Goal: Task Accomplishment & Management: Use online tool/utility

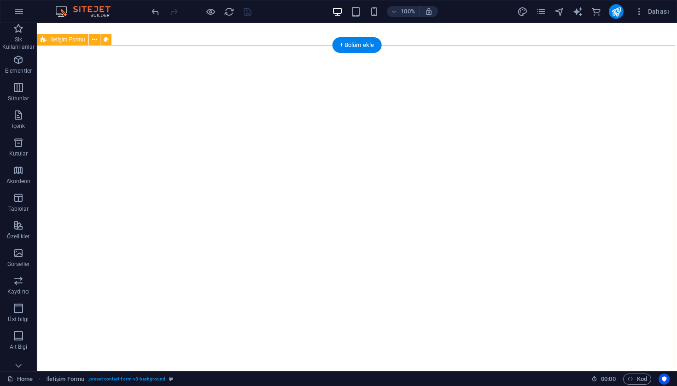
select select "9"
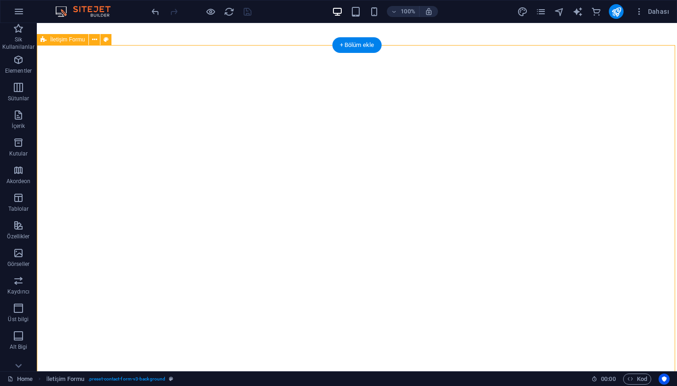
select select "9"
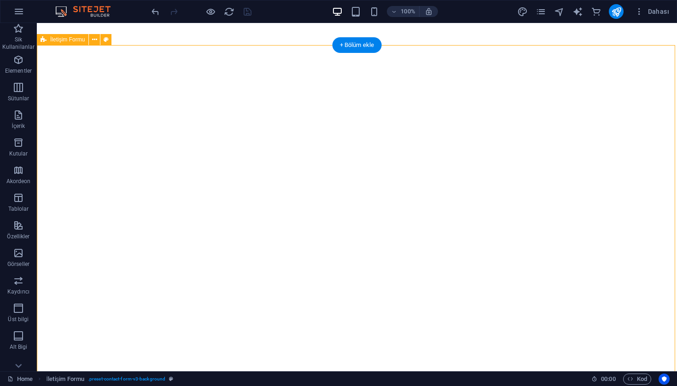
select select "9"
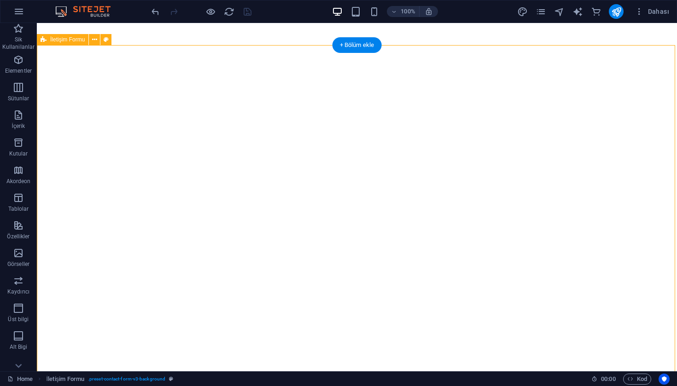
select select "9"
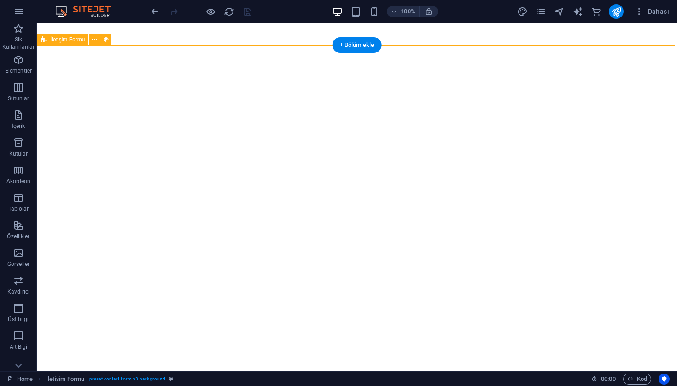
select select "9"
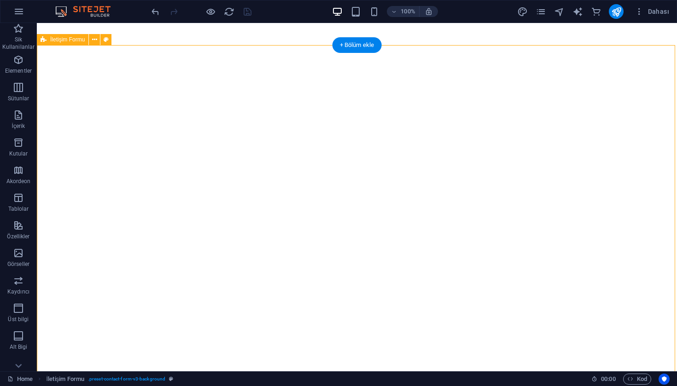
select select "9"
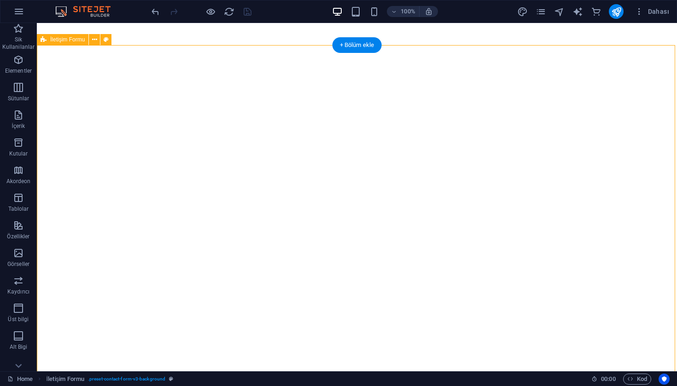
select select "9"
select select
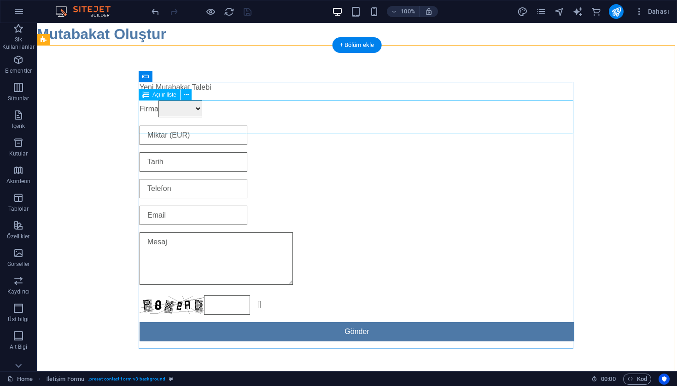
click at [204, 116] on div "Firma Firma" at bounding box center [357, 109] width 435 height 18
click at [156, 95] on span "Açılır liste" at bounding box center [164, 95] width 24 height 6
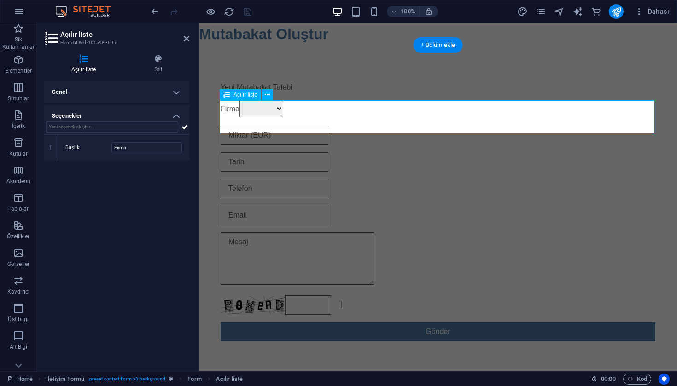
click at [165, 89] on h4 "Genel" at bounding box center [116, 92] width 145 height 22
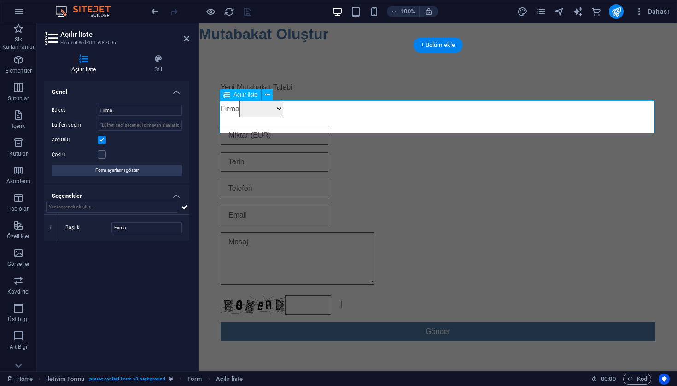
click at [169, 191] on h4 "Seçenekler" at bounding box center [116, 193] width 145 height 17
click at [173, 191] on h4 "Seçenekler" at bounding box center [116, 196] width 145 height 22
click at [127, 171] on span "Form ayarlarını göster" at bounding box center [116, 170] width 43 height 11
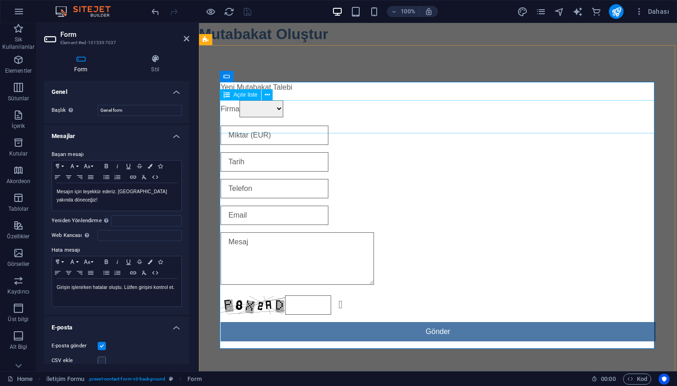
click at [260, 118] on div "Firma Firma" at bounding box center [438, 109] width 435 height 18
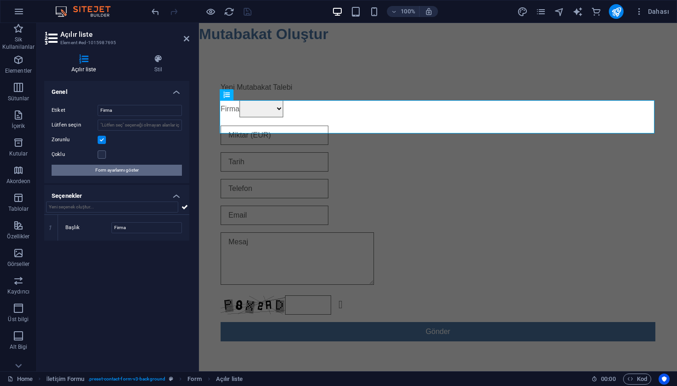
click at [131, 170] on span "Form ayarlarını göster" at bounding box center [116, 170] width 43 height 11
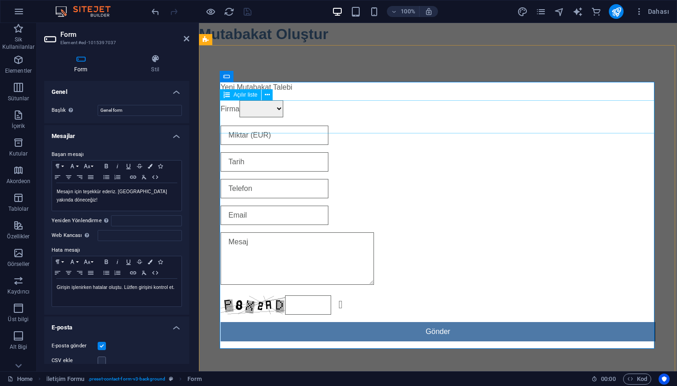
click at [319, 118] on div "Firma Firma" at bounding box center [438, 109] width 435 height 18
click at [263, 118] on div "Firma Firma" at bounding box center [438, 109] width 435 height 18
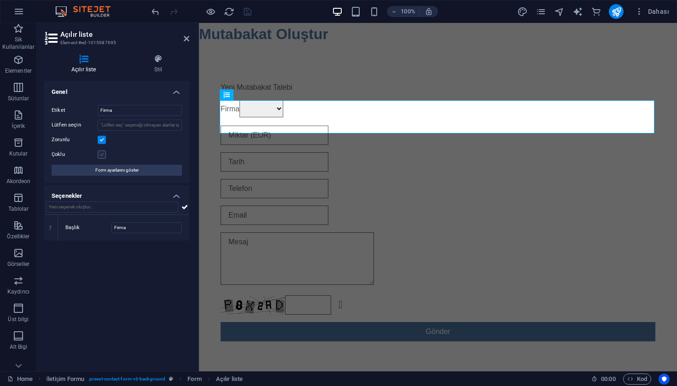
click at [102, 157] on label at bounding box center [102, 155] width 8 height 8
click at [0, 0] on input "Çoklu" at bounding box center [0, 0] width 0 height 0
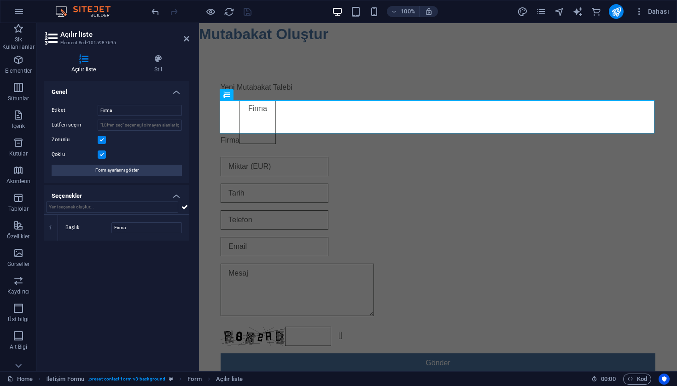
select select "9"
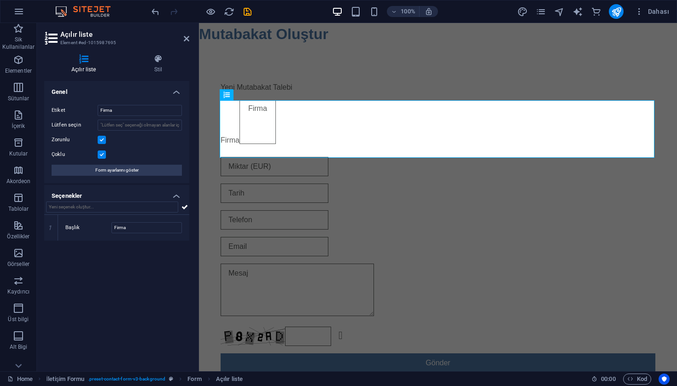
click at [102, 157] on label at bounding box center [102, 155] width 8 height 8
click at [0, 0] on input "Çoklu" at bounding box center [0, 0] width 0 height 0
select select "9"
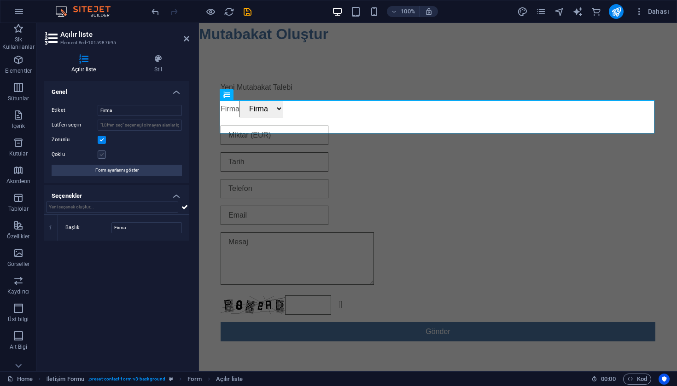
click at [102, 157] on label at bounding box center [102, 155] width 8 height 8
click at [0, 0] on input "Çoklu" at bounding box center [0, 0] width 0 height 0
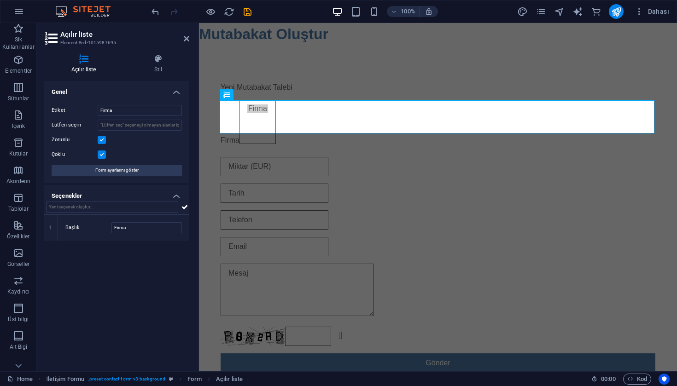
select select "9"
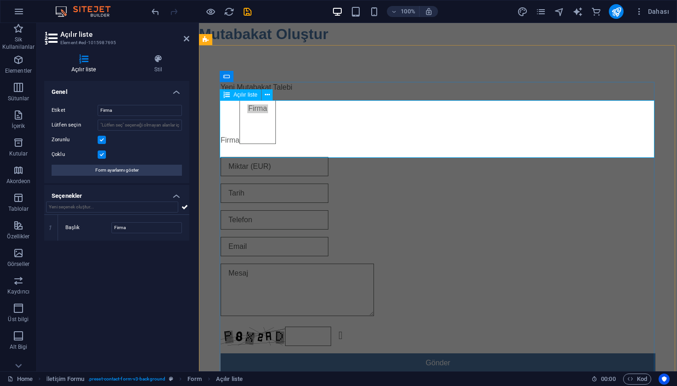
click at [258, 129] on div "Firma Firma" at bounding box center [438, 124] width 435 height 49
click at [245, 140] on div "Firma Firma" at bounding box center [438, 124] width 435 height 49
click at [385, 69] on div "Yeni Mutabakat Talebi Firma Firma Okunaksız mı? Yeni yükle Gönder" at bounding box center [438, 227] width 478 height 365
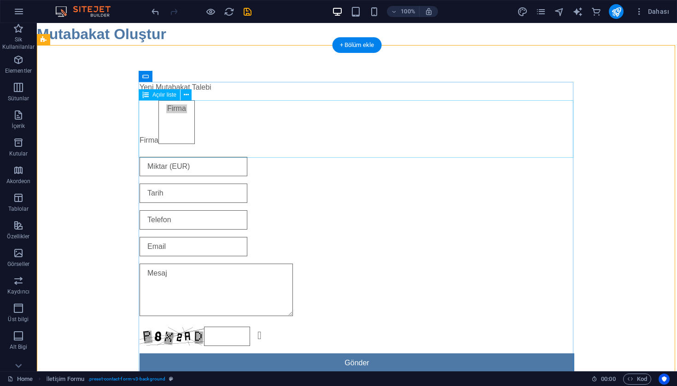
click at [285, 137] on div "Firma Firma" at bounding box center [357, 124] width 435 height 49
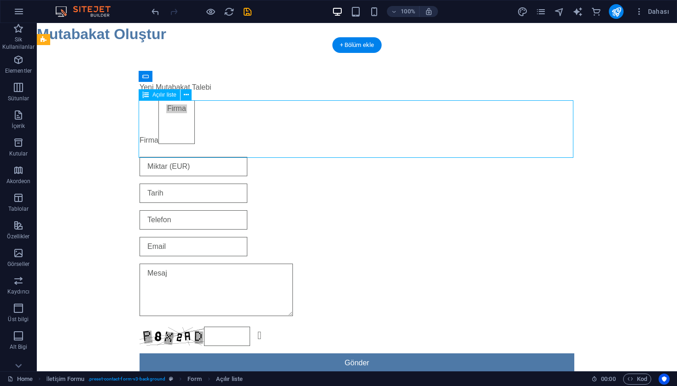
click at [285, 137] on div "Firma Firma" at bounding box center [357, 124] width 435 height 49
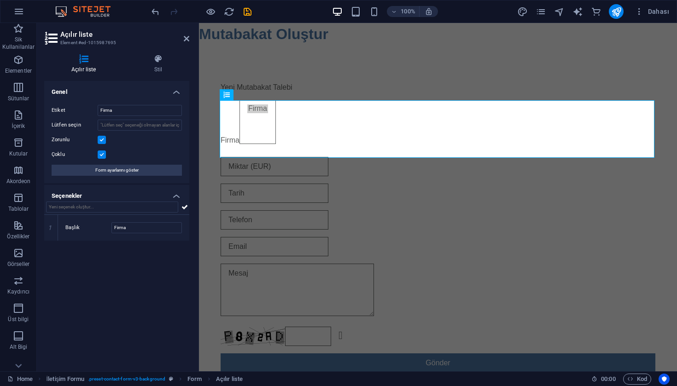
click at [106, 157] on div "Çoklu" at bounding box center [117, 154] width 130 height 11
click at [105, 157] on label at bounding box center [102, 155] width 8 height 8
click at [0, 0] on input "Çoklu" at bounding box center [0, 0] width 0 height 0
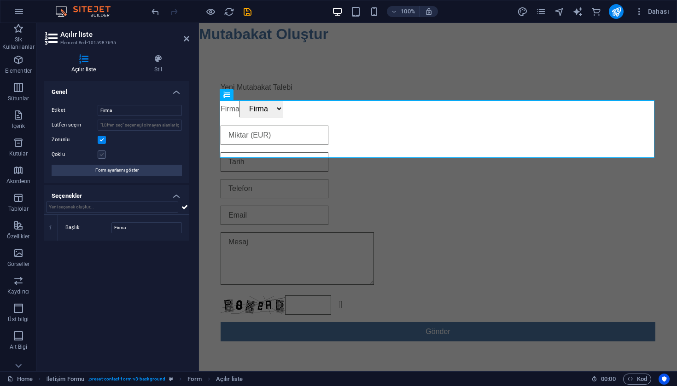
select select "9"
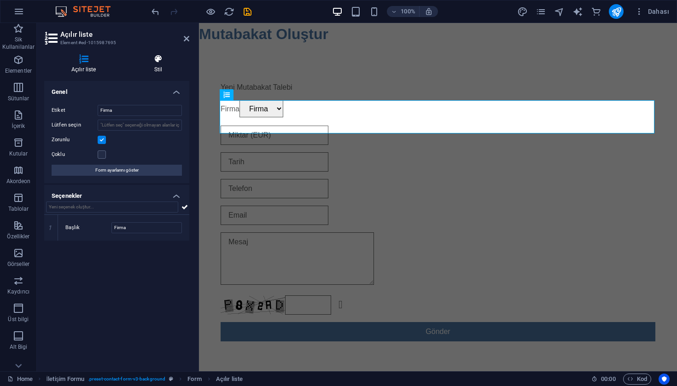
click at [150, 60] on icon at bounding box center [158, 58] width 62 height 9
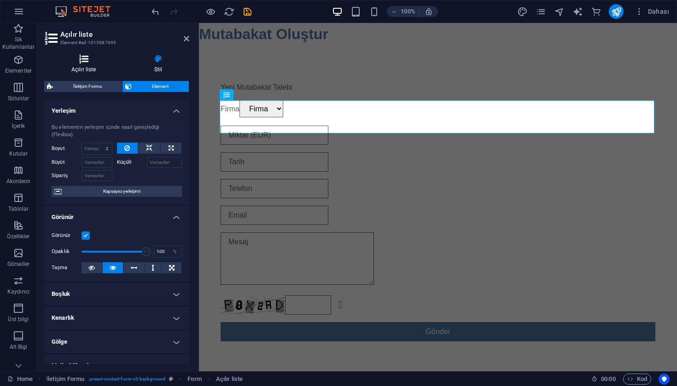
click at [83, 71] on h4 "Açılır liste" at bounding box center [85, 63] width 83 height 19
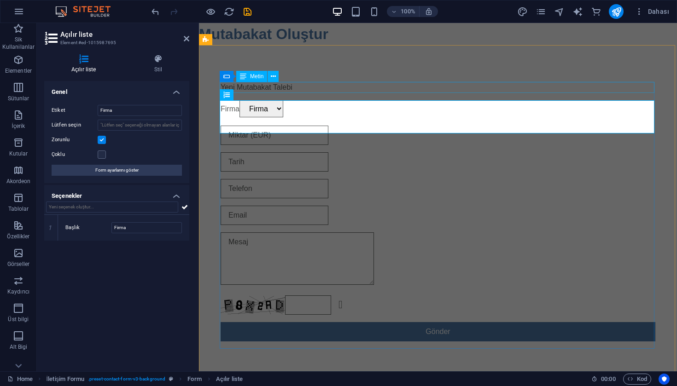
click at [546, 68] on div "Yeni Mutabakat Talebi Firma Firma Okunaksız mı? Yeni yükle Gönder" at bounding box center [438, 211] width 478 height 333
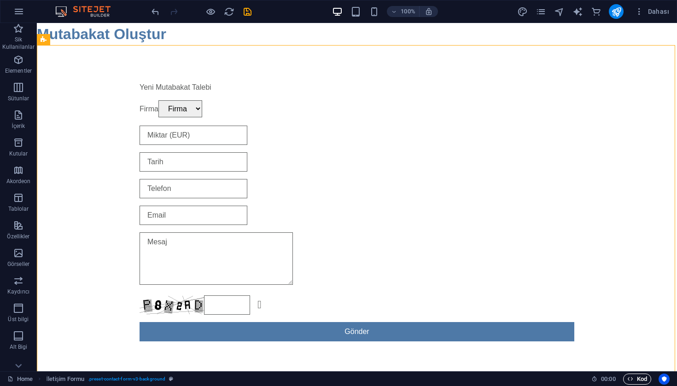
click at [631, 374] on span "Kod" at bounding box center [637, 379] width 20 height 11
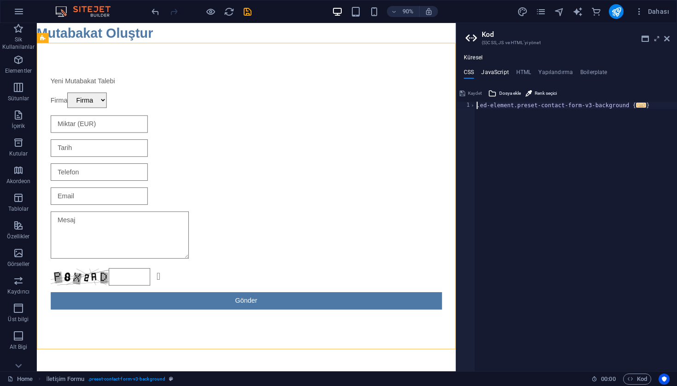
click at [494, 72] on h4 "JavaScript" at bounding box center [494, 74] width 27 height 10
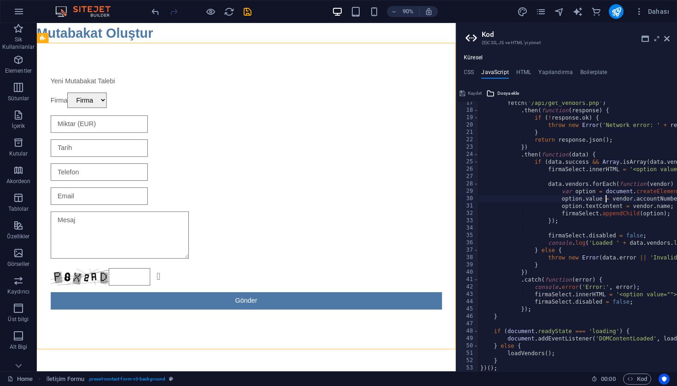
scroll to position [120, 0]
click at [611, 295] on div "fetch ( '/api/get_vendors.php' ) . then ( function ( response ) { if ( ! respon…" at bounding box center [630, 241] width 304 height 285
click at [576, 300] on div "fetch ( '/api/get_vendors.php' ) . then ( function ( response ) { if ( ! respon…" at bounding box center [630, 241] width 304 height 285
type textarea "firmaSelect.disabled = false;"
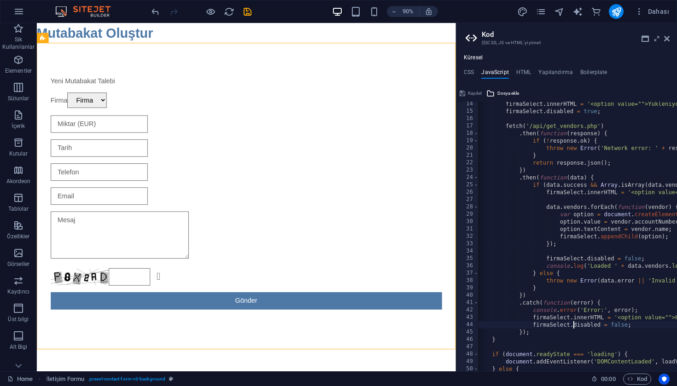
scroll to position [0, 3]
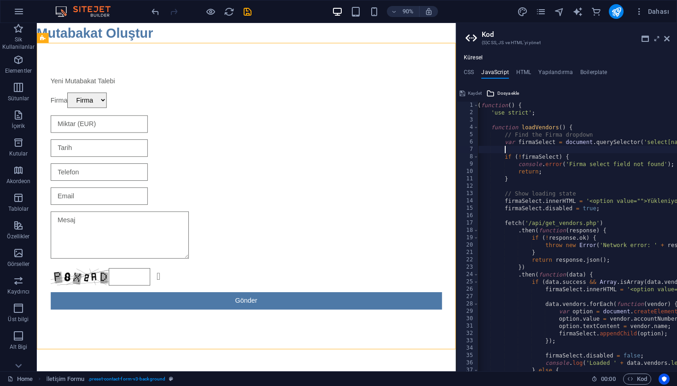
click at [600, 147] on div "( function ( ) { 'use strict' ; function loadVendors ( ) { // Find the Firma dr…" at bounding box center [628, 244] width 304 height 285
click at [245, 12] on icon "save" at bounding box center [247, 11] width 11 height 11
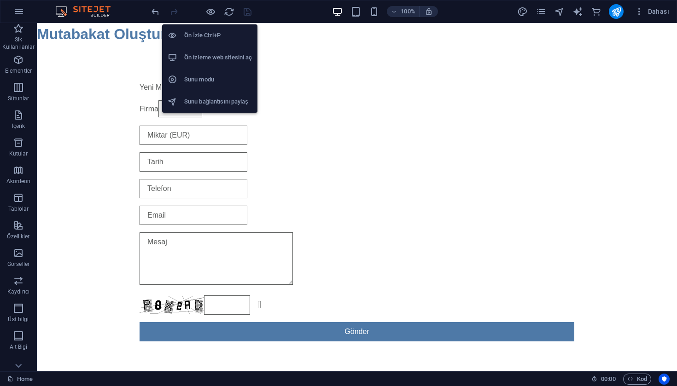
click at [222, 58] on h6 "Ön izleme web sitesini aç" at bounding box center [218, 57] width 68 height 11
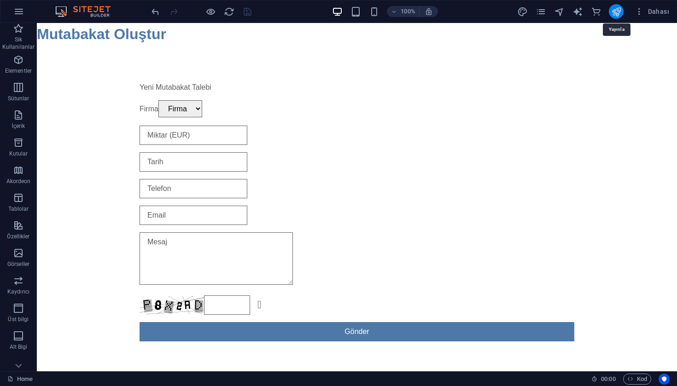
click at [618, 13] on icon "publish" at bounding box center [616, 11] width 11 height 11
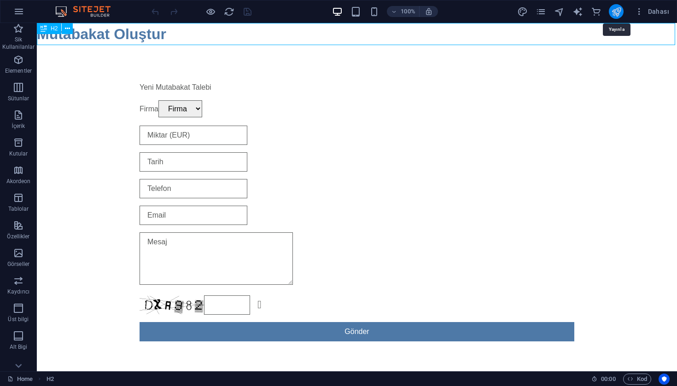
click at [614, 12] on icon "publish" at bounding box center [616, 11] width 11 height 11
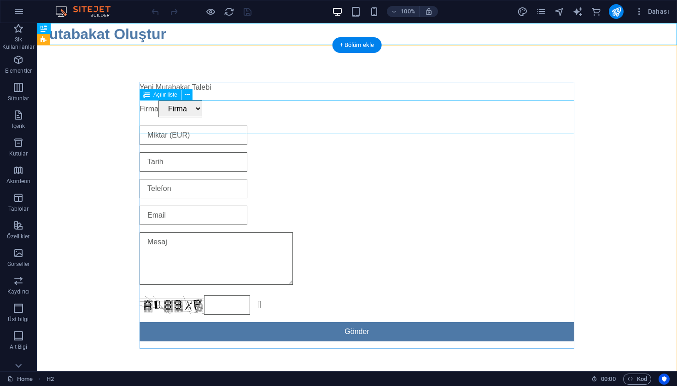
click at [300, 118] on div "Firma Firma" at bounding box center [357, 109] width 435 height 18
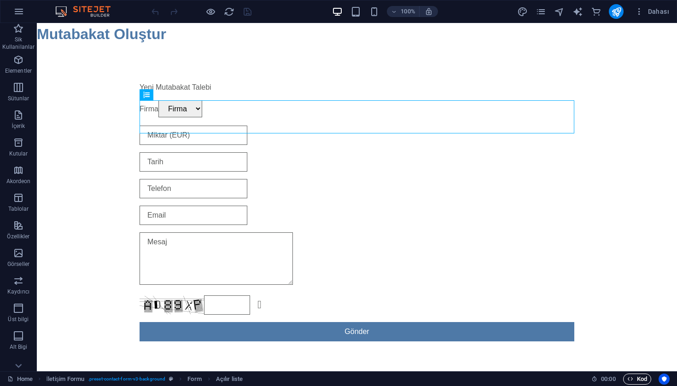
click at [634, 382] on span "Kod" at bounding box center [637, 379] width 20 height 11
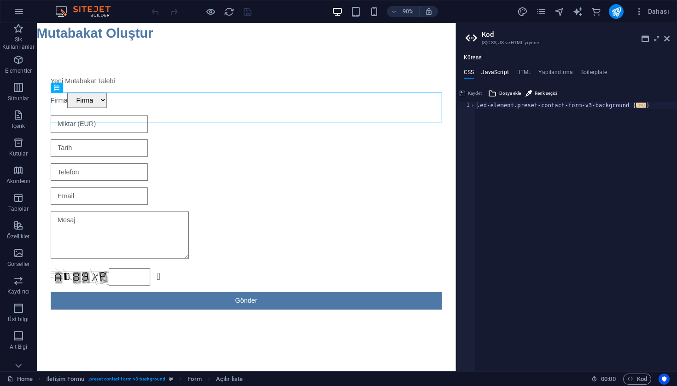
click at [500, 73] on h4 "JavaScript" at bounding box center [494, 74] width 27 height 10
type textarea "(function() {"
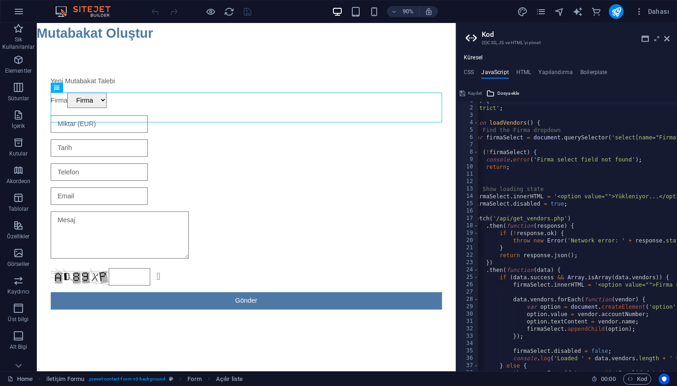
scroll to position [0, 29]
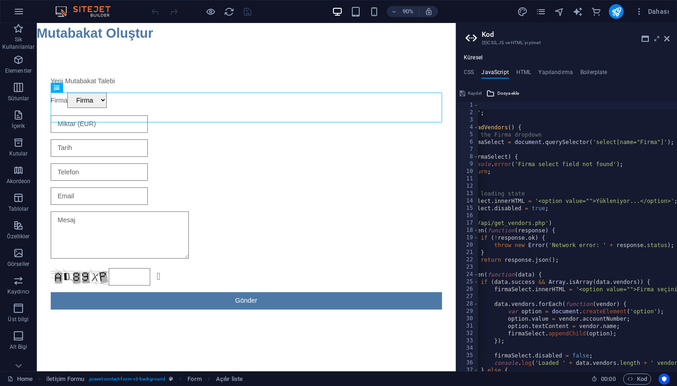
click at [552, 188] on div "( function ( ) { 'use strict' ; function loadVendors ( ) { // Find the Firma dr…" at bounding box center [577, 244] width 304 height 285
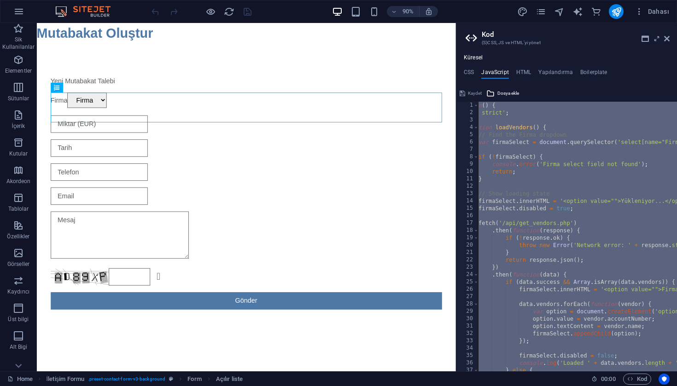
paste textarea
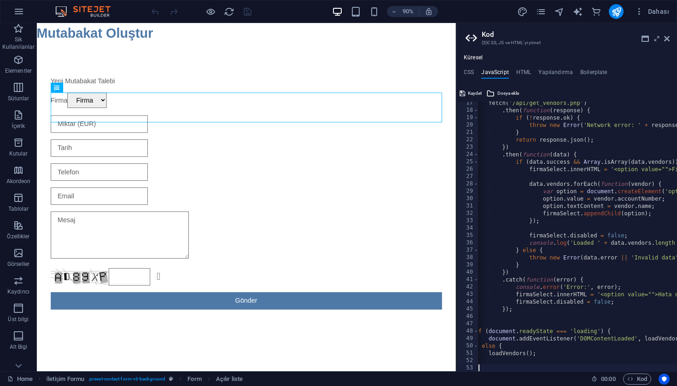
click at [585, 219] on div "fetch ( '/api/get_vendors.php' ) . then ( function ( response ) { if ( ! respon…" at bounding box center [612, 241] width 304 height 285
type textarea "});"
click at [664, 40] on icon at bounding box center [667, 38] width 6 height 7
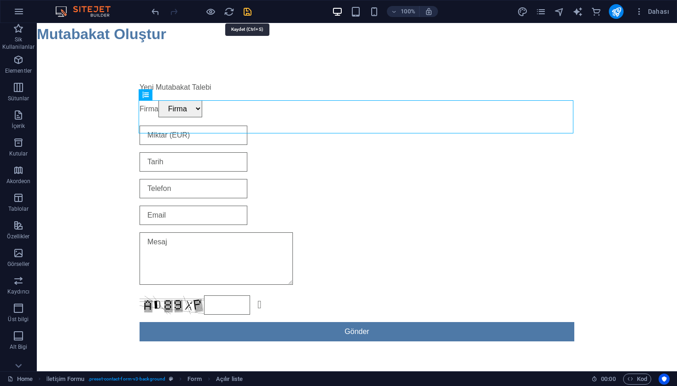
click at [244, 11] on icon "save" at bounding box center [247, 11] width 11 height 11
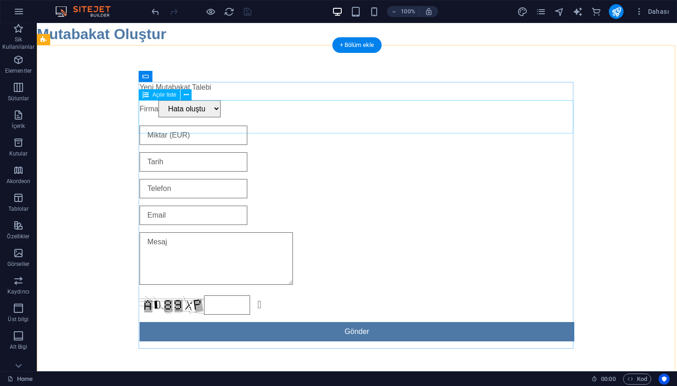
click at [218, 118] on div "Firma Hata oluştu" at bounding box center [357, 109] width 435 height 18
click at [564, 118] on div "Firma Hata oluştu" at bounding box center [357, 109] width 435 height 18
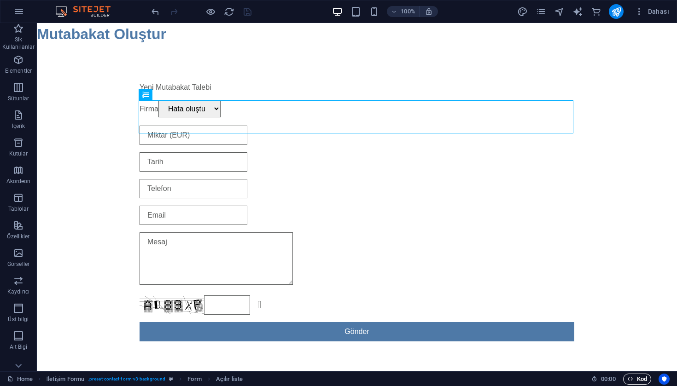
click at [629, 384] on span "Kod" at bounding box center [637, 379] width 20 height 11
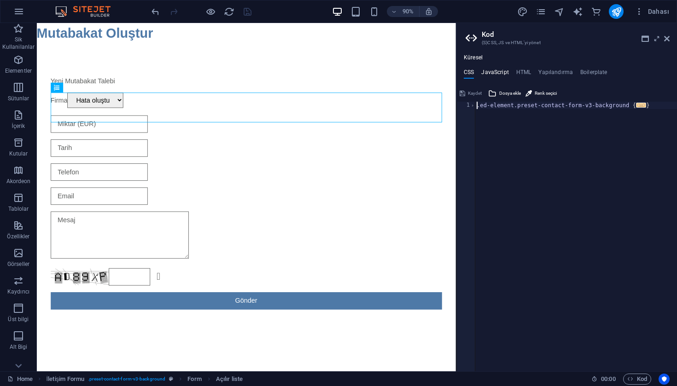
click at [497, 70] on h4 "JavaScript" at bounding box center [494, 74] width 27 height 10
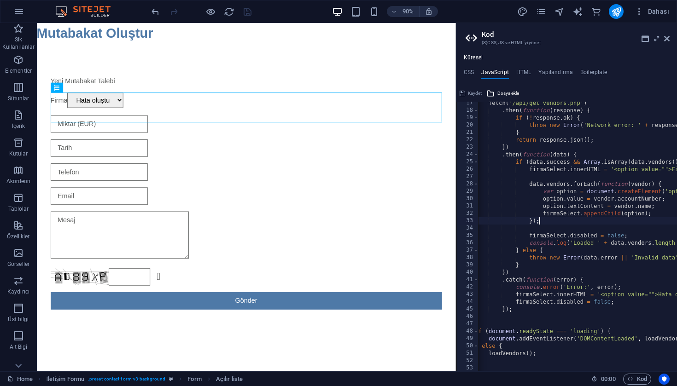
click at [539, 154] on div "fetch ( '/api/get_vendors.php' ) . then ( function ( response ) { if ( ! respon…" at bounding box center [612, 241] width 304 height 285
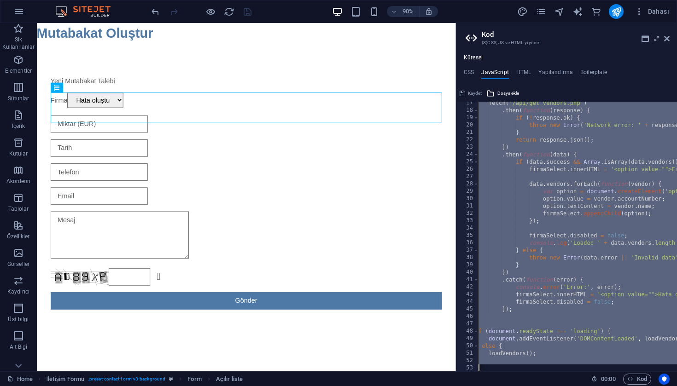
paste textarea
type textarea "})();"
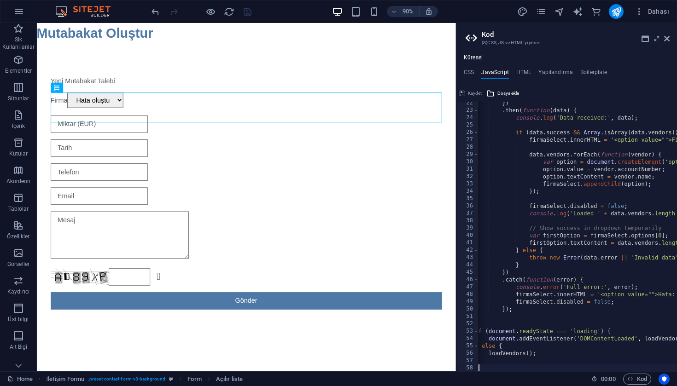
scroll to position [157, 0]
click at [666, 40] on icon at bounding box center [667, 38] width 6 height 7
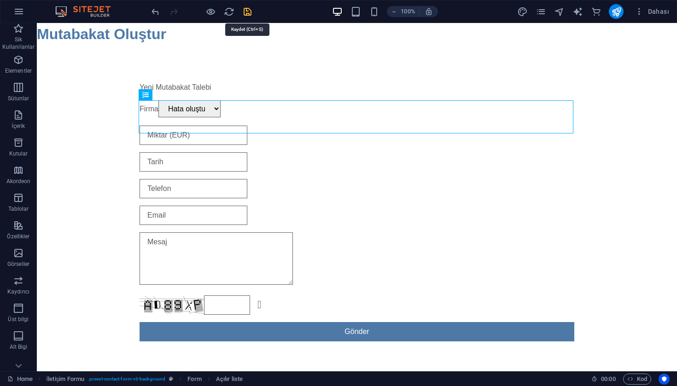
click at [250, 13] on icon "save" at bounding box center [247, 11] width 11 height 11
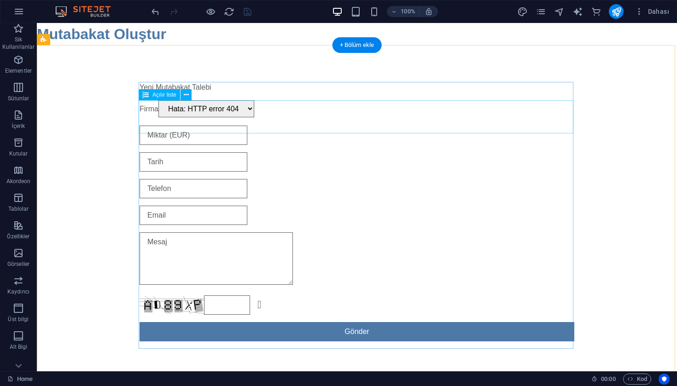
click at [179, 118] on div "Firma Hata: HTTP error 404" at bounding box center [357, 109] width 435 height 18
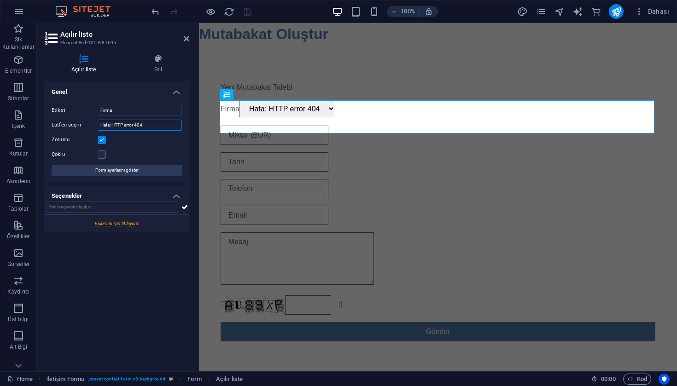
click at [151, 128] on input "Hata: HTTP error 404" at bounding box center [140, 125] width 84 height 11
drag, startPoint x: 189, startPoint y: 36, endPoint x: 156, endPoint y: 14, distance: 39.6
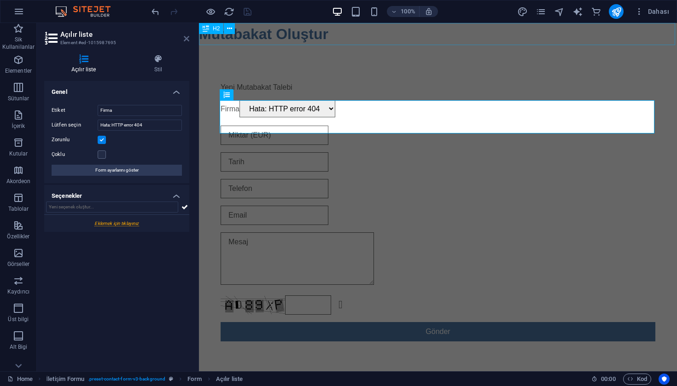
click at [189, 36] on icon at bounding box center [187, 38] width 6 height 7
select select "9"
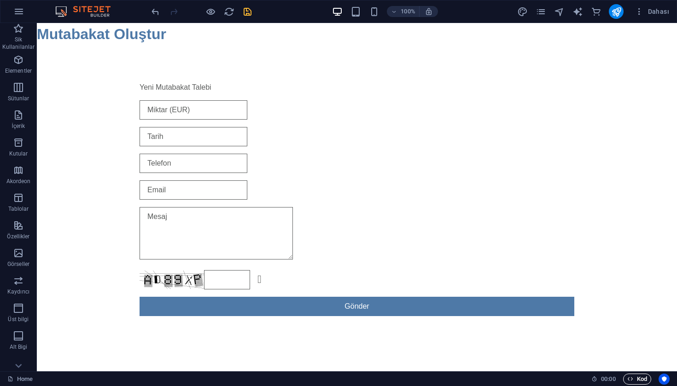
click at [635, 384] on span "Kod" at bounding box center [637, 379] width 20 height 11
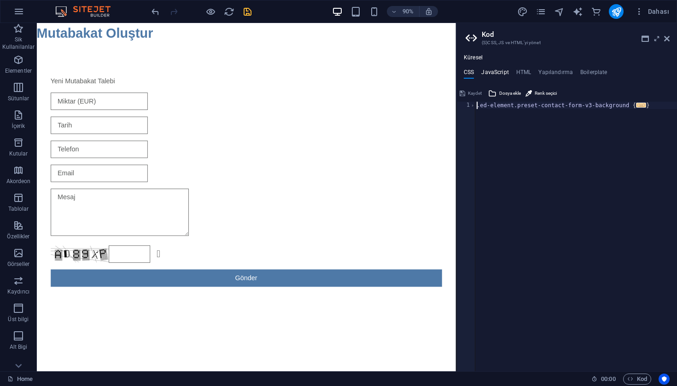
click at [497, 73] on h4 "JavaScript" at bounding box center [494, 74] width 27 height 10
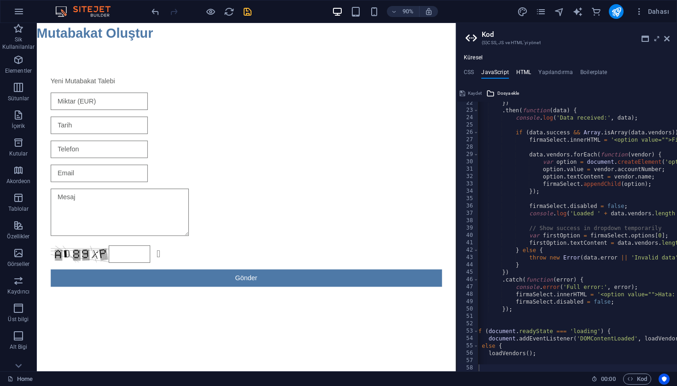
click at [524, 73] on h4 "HTML" at bounding box center [523, 74] width 15 height 10
type textarea "<a href="#main-content" class="wv-link-content button">Skip to main content</a>"
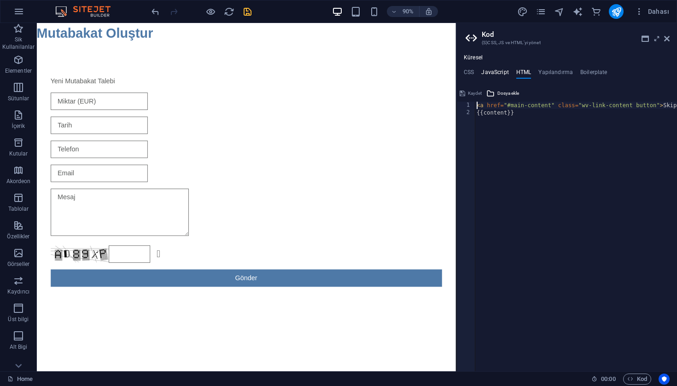
click at [488, 72] on h4 "JavaScript" at bounding box center [494, 74] width 27 height 10
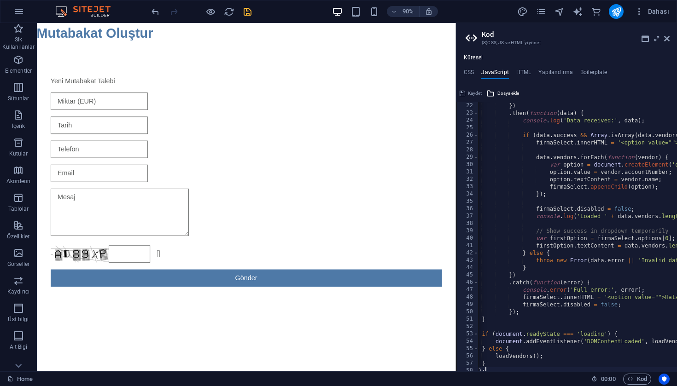
scroll to position [145, 0]
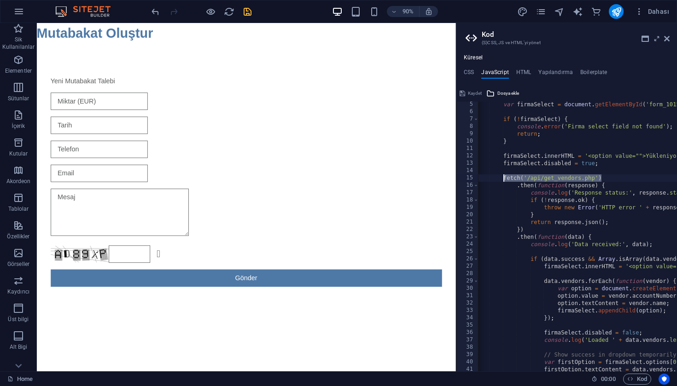
drag, startPoint x: 603, startPoint y: 179, endPoint x: 504, endPoint y: 176, distance: 99.0
click at [504, 176] on div "var firmaSelect = document . getElementById ( 'form_1015397037_ed-f-1015987695'…" at bounding box center [643, 243] width 338 height 285
paste textarea "vendor-"
type textarea "fetch('/vendor-api/get_vendors.php')"
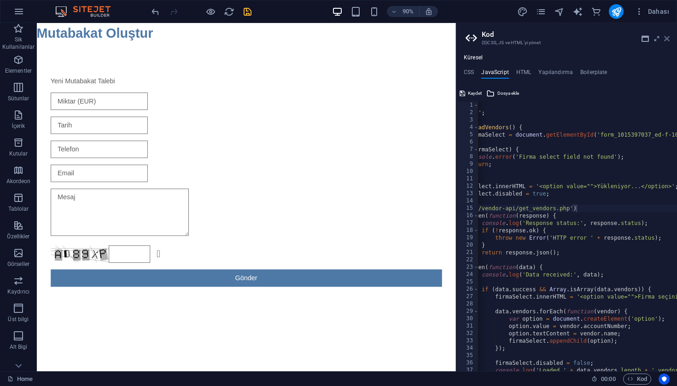
click at [667, 41] on icon at bounding box center [667, 38] width 6 height 7
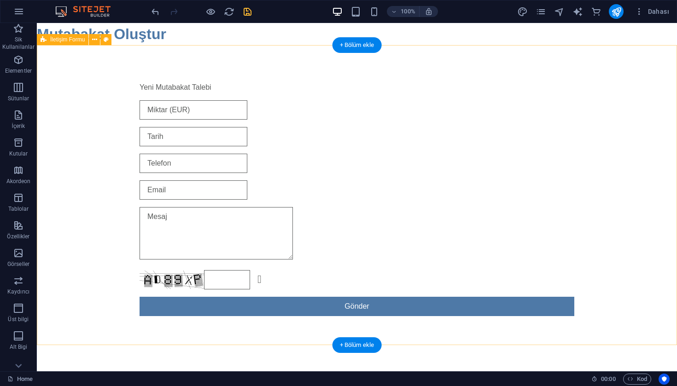
click at [569, 71] on div "Yeni Mutabakat Talebi Okunaksız mı? Yeni yükle Gönder" at bounding box center [357, 199] width 640 height 308
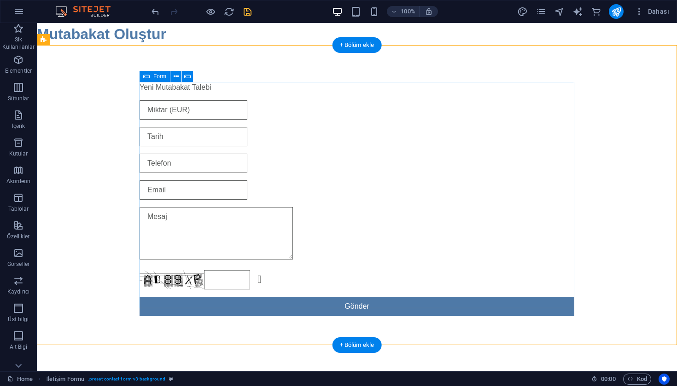
select select "9"
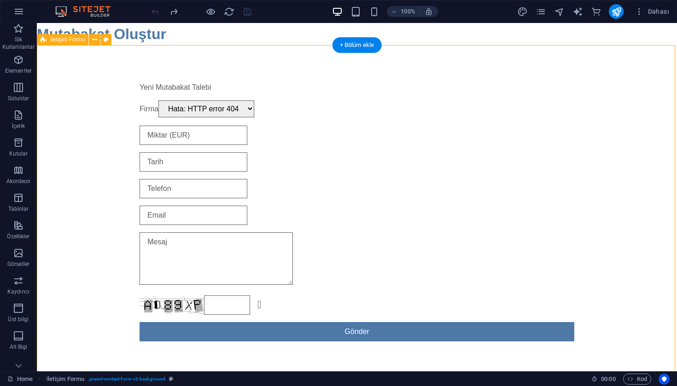
click at [615, 114] on div "Yeni Mutabakat Talebi Firma Hata: HTTP error 404 Okunaksız mı? Yeni yükle Gönder" at bounding box center [357, 211] width 640 height 333
click at [628, 378] on icon "button" at bounding box center [630, 379] width 6 height 6
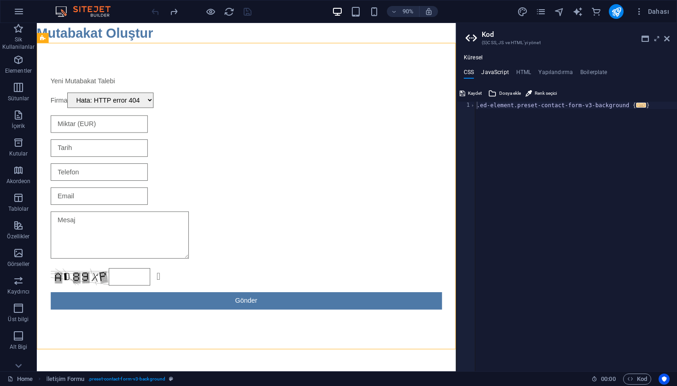
click at [505, 75] on h4 "JavaScript" at bounding box center [494, 74] width 27 height 10
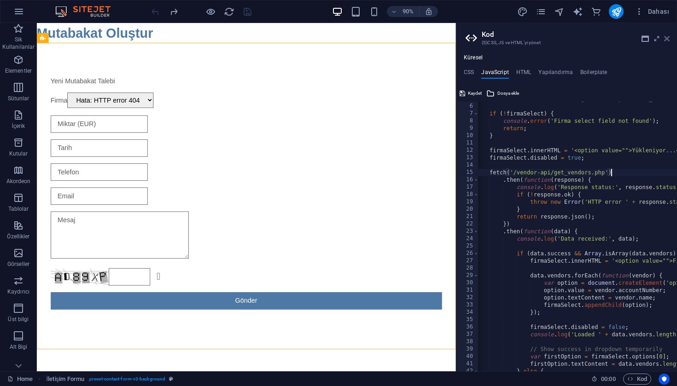
click at [669, 41] on icon at bounding box center [667, 38] width 6 height 7
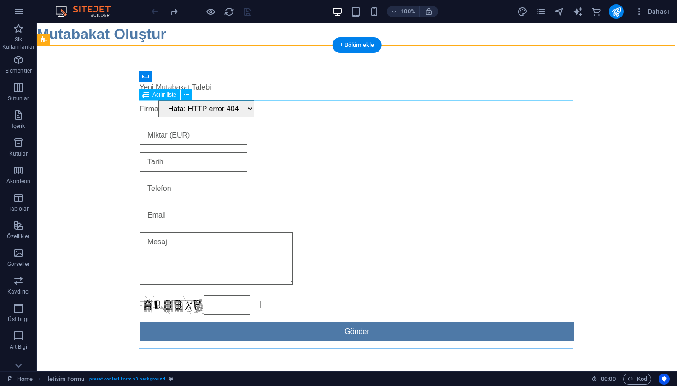
click at [221, 118] on div "Firma Hata: HTTP error 404" at bounding box center [357, 109] width 435 height 18
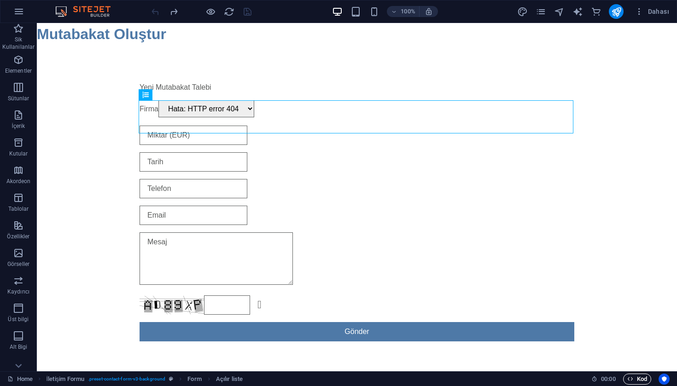
click at [632, 376] on span "Kod" at bounding box center [637, 379] width 20 height 11
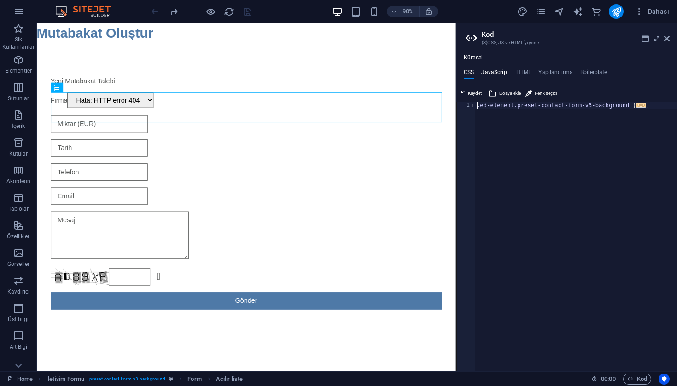
click at [492, 71] on h4 "JavaScript" at bounding box center [494, 74] width 27 height 10
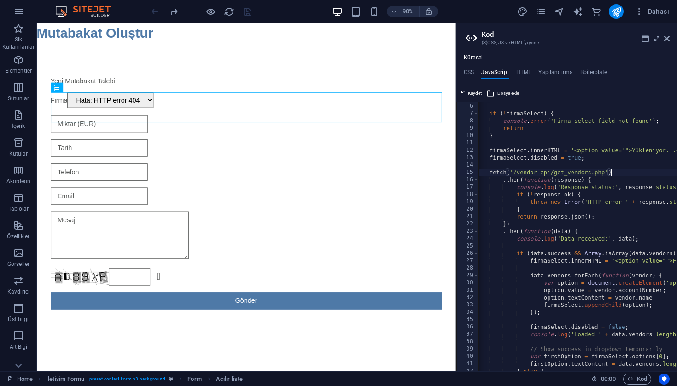
click at [577, 179] on div "var firmaSelect = document . getElementById ( 'form_1015397037_ed-f-1015987695'…" at bounding box center [629, 237] width 338 height 285
click at [592, 210] on div "var firmaSelect = document . getElementById ( 'form_1015397037_ed-f-1015987695'…" at bounding box center [629, 237] width 338 height 285
type textarea "}"
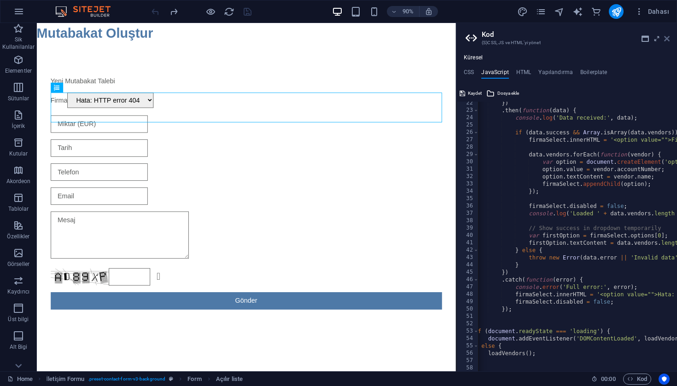
click at [668, 41] on icon at bounding box center [667, 38] width 6 height 7
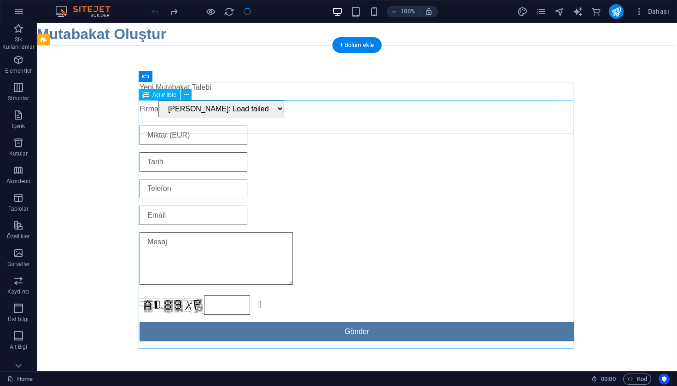
click at [344, 118] on div "Firma Hata: Load failed" at bounding box center [357, 109] width 435 height 18
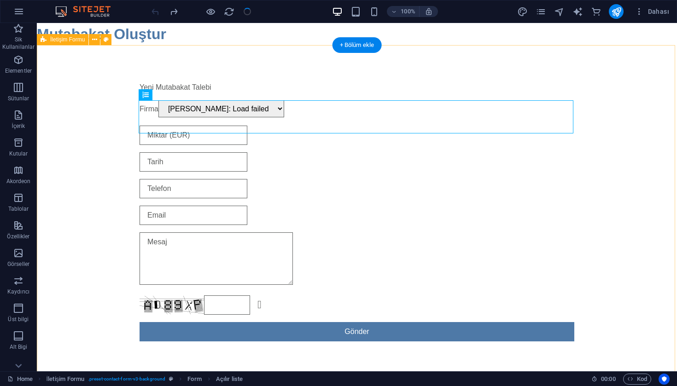
click at [108, 86] on div "Yeni Mutabakat Talebi Firma Hata: Load failed Okunaksız mı? Yeni yükle Gönder" at bounding box center [357, 211] width 640 height 333
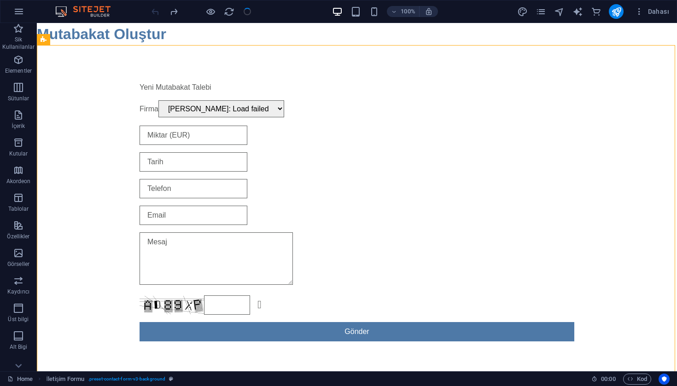
click at [244, 14] on div at bounding box center [201, 11] width 103 height 15
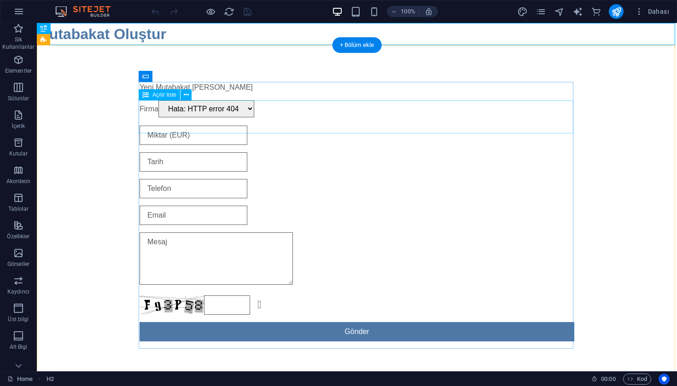
click at [253, 118] on div "Firma Hata: HTTP error 404" at bounding box center [357, 109] width 435 height 18
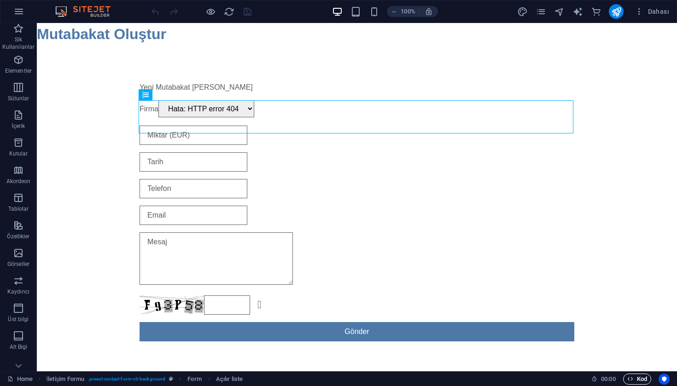
click at [645, 378] on span "Kod" at bounding box center [637, 379] width 20 height 11
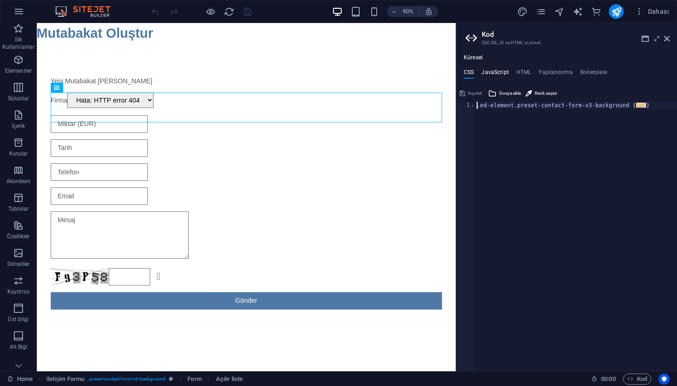
click at [501, 74] on h4 "JavaScript" at bounding box center [494, 74] width 27 height 10
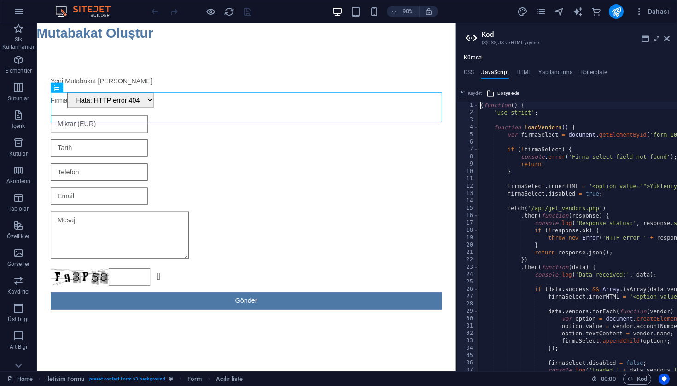
click at [535, 208] on div "( function ( ) { 'use strict' ; function loadVendors ( ) { var firmaSelect = do…" at bounding box center [647, 244] width 338 height 285
click at [610, 215] on div "( function ( ) { 'use strict' ; function loadVendors ( ) { var firmaSelect = do…" at bounding box center [647, 244] width 338 height 285
type textarea ".then(function(response) {"
click at [668, 42] on link at bounding box center [667, 39] width 6 height 8
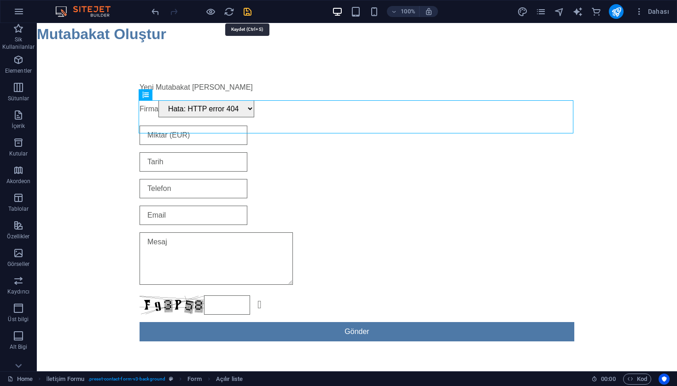
click at [247, 10] on icon "save" at bounding box center [247, 11] width 11 height 11
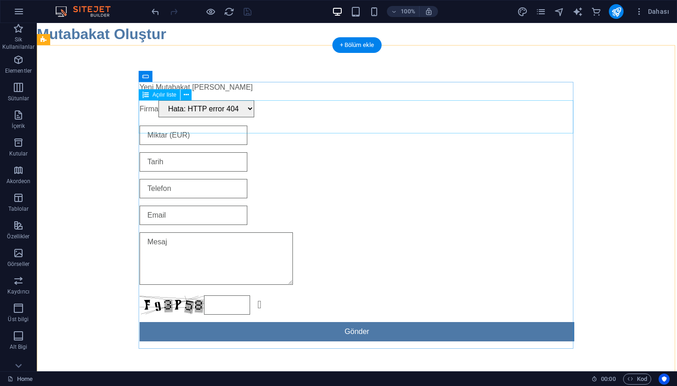
click at [211, 118] on div "Firma Hata: HTTP error 404" at bounding box center [357, 109] width 435 height 18
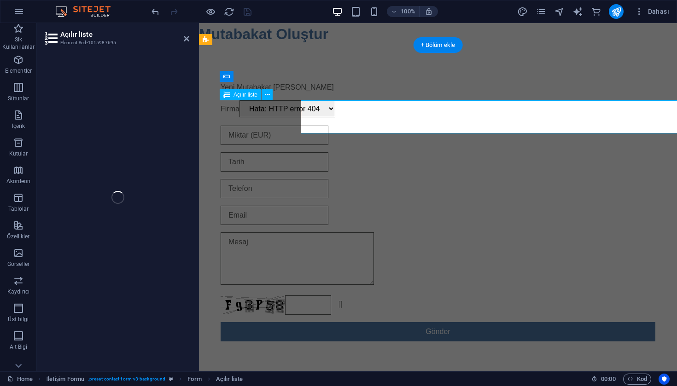
click at [211, 123] on div "Yeni Mutabakat Talebi Firma Hata: HTTP error 404 Okunaksız mı? Yeni yükle Gönder" at bounding box center [438, 211] width 478 height 333
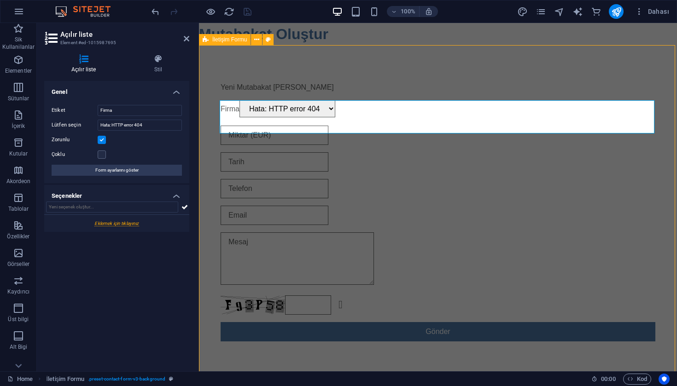
select select "9"
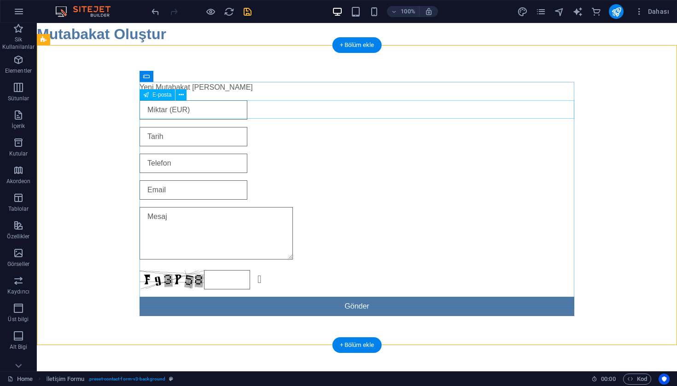
select select "9"
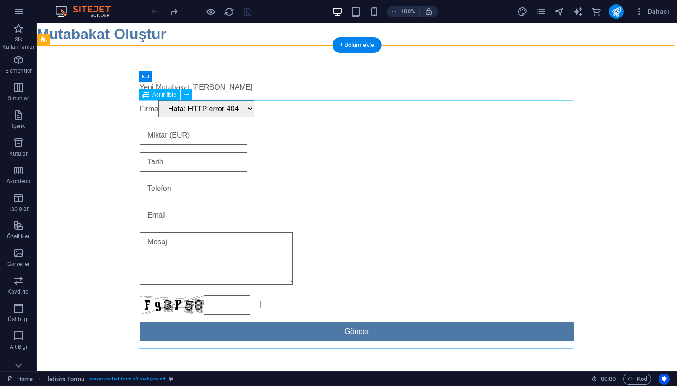
click at [244, 118] on div "Firma Hata: HTTP error 404" at bounding box center [357, 109] width 435 height 18
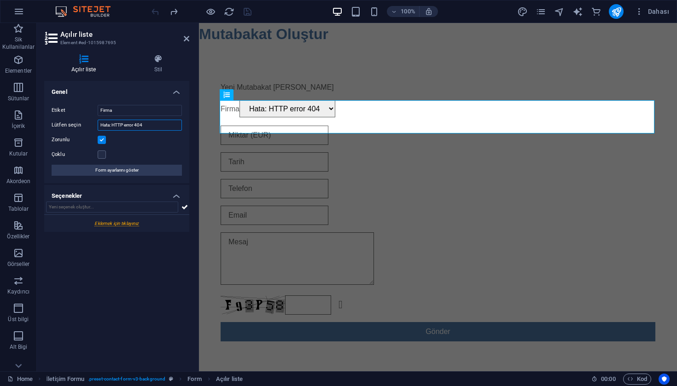
click at [135, 127] on input "Hata: HTTP error 404" at bounding box center [140, 125] width 84 height 11
click at [186, 38] on icon at bounding box center [187, 38] width 6 height 7
select select "9"
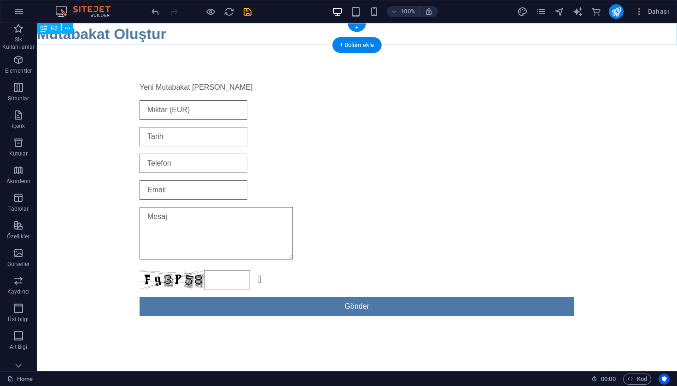
select select "9"
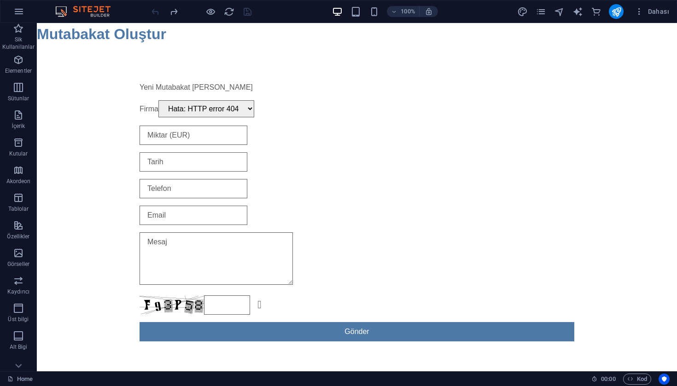
click at [249, 9] on div at bounding box center [201, 11] width 103 height 15
click at [127, 3] on div "100% Dahası" at bounding box center [338, 11] width 676 height 22
click at [629, 368] on div "Yeni Mutabakat Talebi Firma Hata: HTTP error 404 Okunaksız mı? Yeni yükle Gönder" at bounding box center [357, 211] width 640 height 333
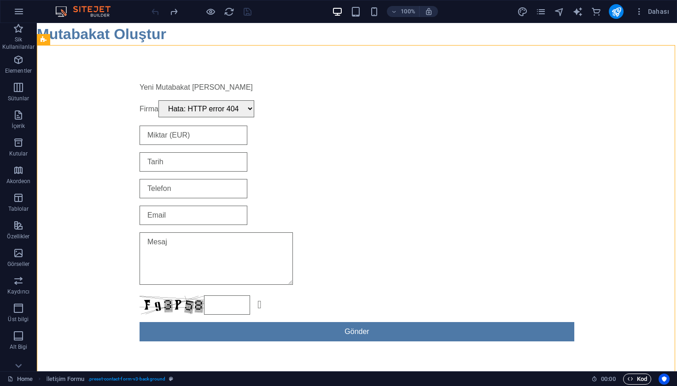
click at [629, 375] on span "Kod" at bounding box center [637, 379] width 20 height 11
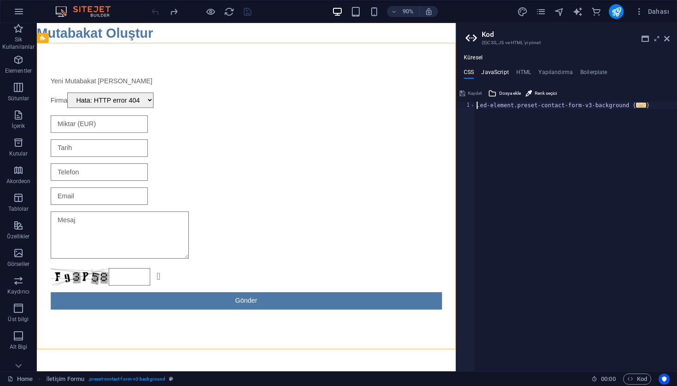
click at [496, 70] on h4 "JavaScript" at bounding box center [494, 74] width 27 height 10
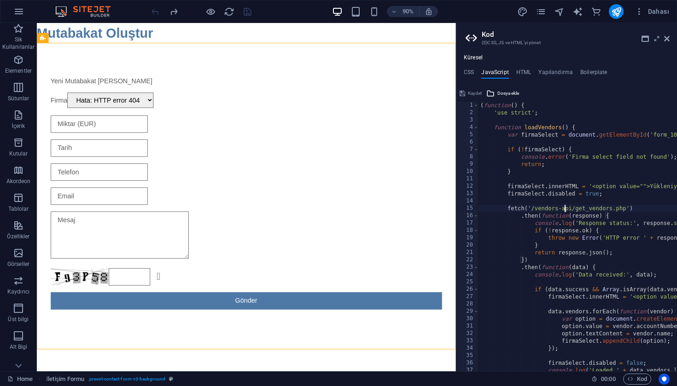
click at [564, 209] on div "( function ( ) { 'use strict' ; function loadVendors ( ) { var firmaSelect = do…" at bounding box center [647, 244] width 338 height 285
click at [563, 209] on div "( function ( ) { 'use strict' ; function loadVendors ( ) { var firmaSelect = do…" at bounding box center [647, 244] width 338 height 285
type textarea "fetch('/api/get_vendors.php')"
click at [611, 204] on div "( function ( ) { 'use strict' ; function loadVendors ( ) { var firmaSelect = do…" at bounding box center [647, 244] width 338 height 285
click at [467, 91] on button "Kaydet" at bounding box center [470, 93] width 25 height 11
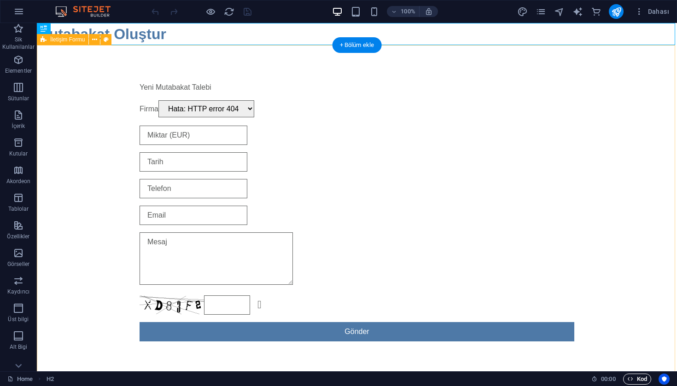
click at [636, 375] on span "Kod" at bounding box center [637, 379] width 20 height 11
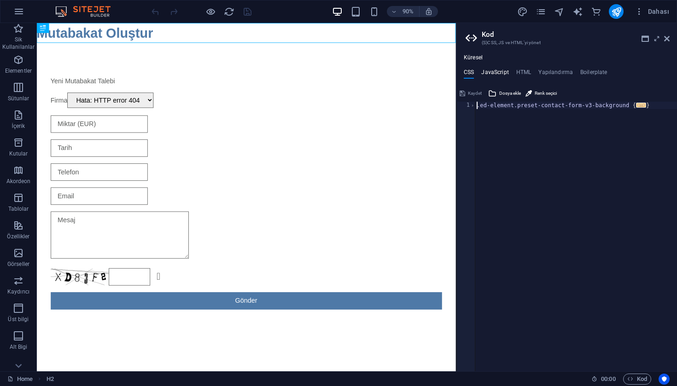
click at [497, 69] on h4 "JavaScript" at bounding box center [494, 74] width 27 height 10
type textarea "(function() {"
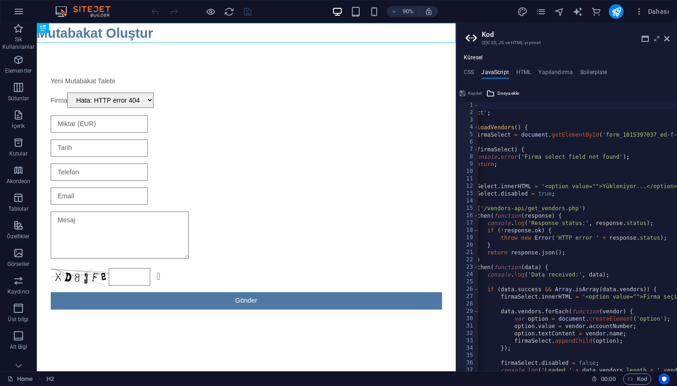
scroll to position [0, 47]
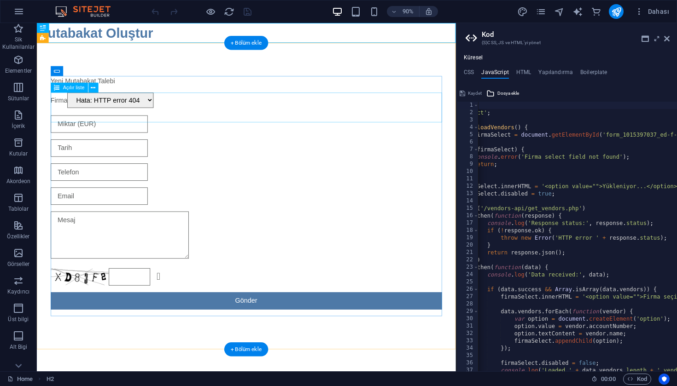
click at [150, 118] on div "Firma Hata: HTTP error 404" at bounding box center [269, 109] width 435 height 18
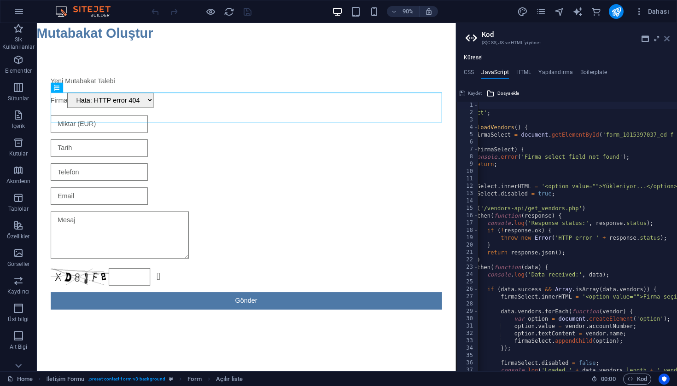
click at [664, 41] on icon at bounding box center [667, 38] width 6 height 7
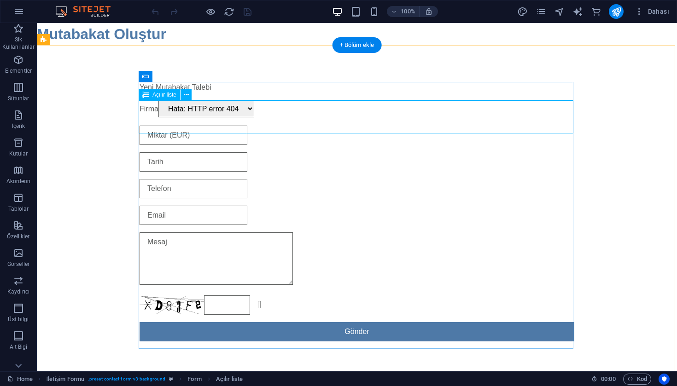
click at [192, 118] on div "Firma Hata: HTTP error 404" at bounding box center [357, 109] width 435 height 18
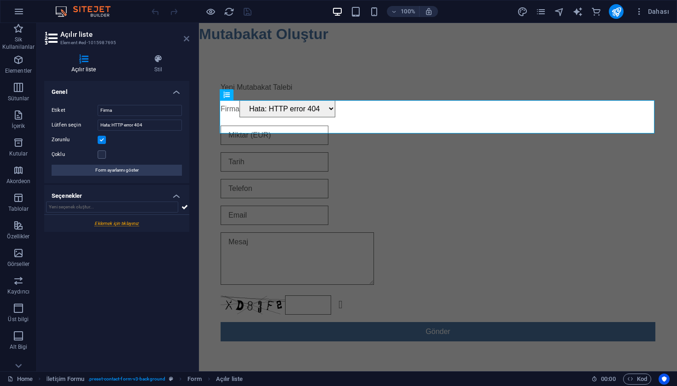
click at [185, 41] on icon at bounding box center [187, 38] width 6 height 7
select select "9"
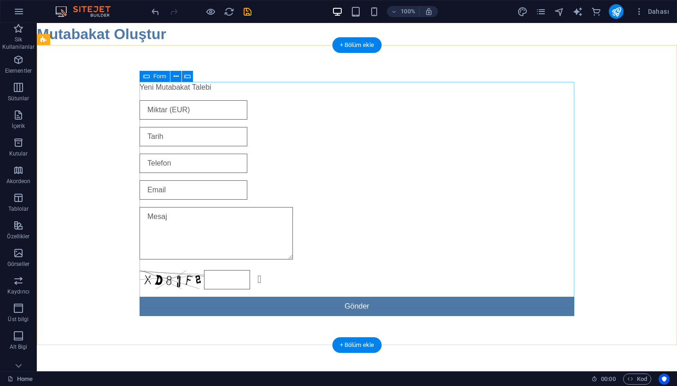
select select "9"
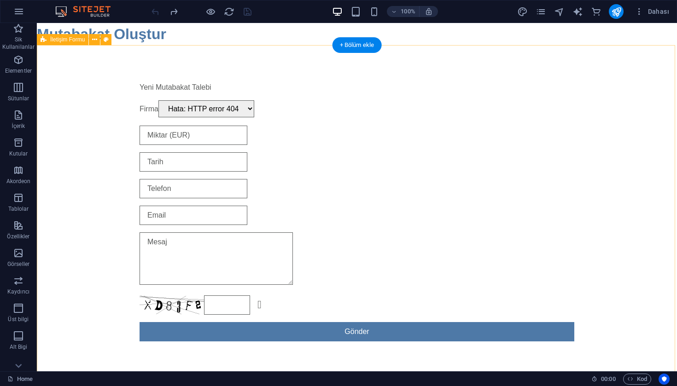
click at [626, 82] on div "Yeni Mutabakat Talebi Firma Hata: HTTP error 404 Okunaksız mı? Yeni yükle Gönder" at bounding box center [357, 211] width 640 height 333
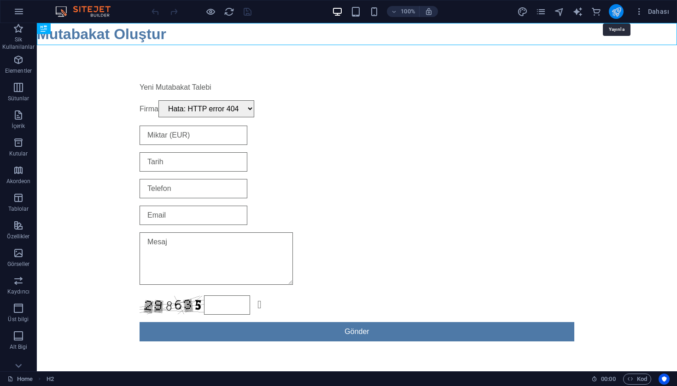
click at [619, 10] on icon "publish" at bounding box center [616, 11] width 11 height 11
